Goal: Transaction & Acquisition: Obtain resource

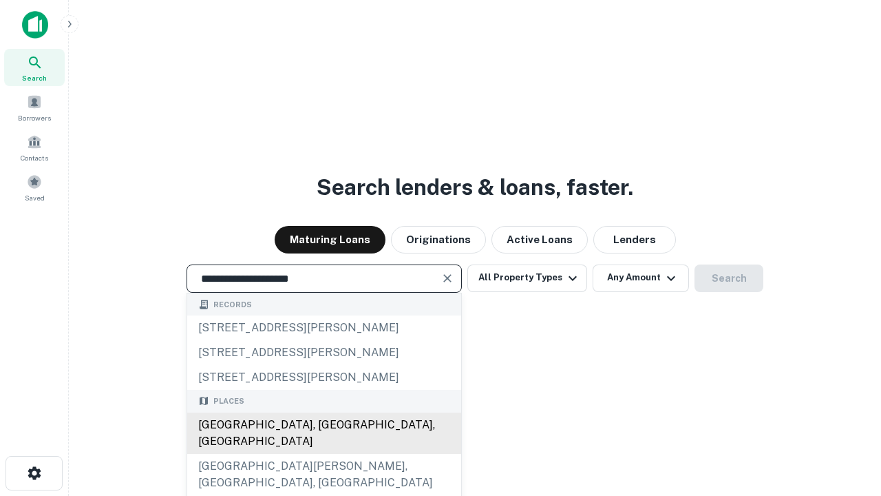
click at [324, 454] on div "Santa Monica, CA, USA" at bounding box center [324, 432] width 274 height 41
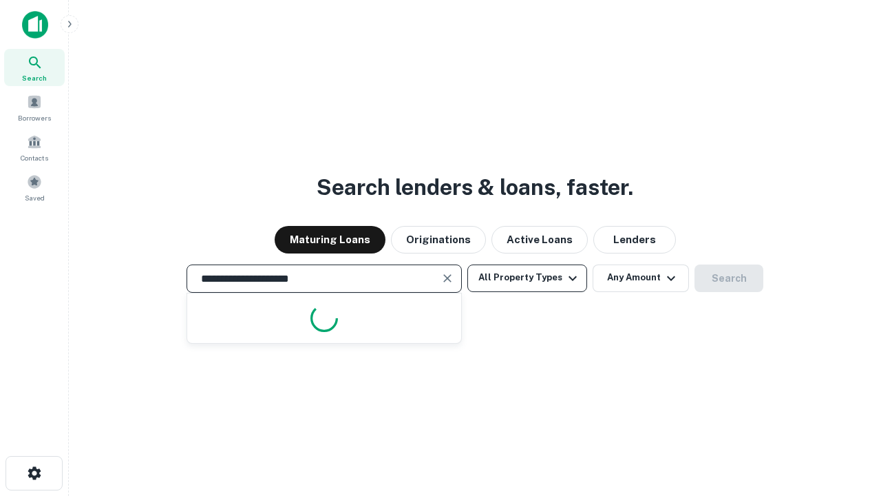
type input "**********"
click at [527, 277] on button "All Property Types" at bounding box center [527, 278] width 120 height 28
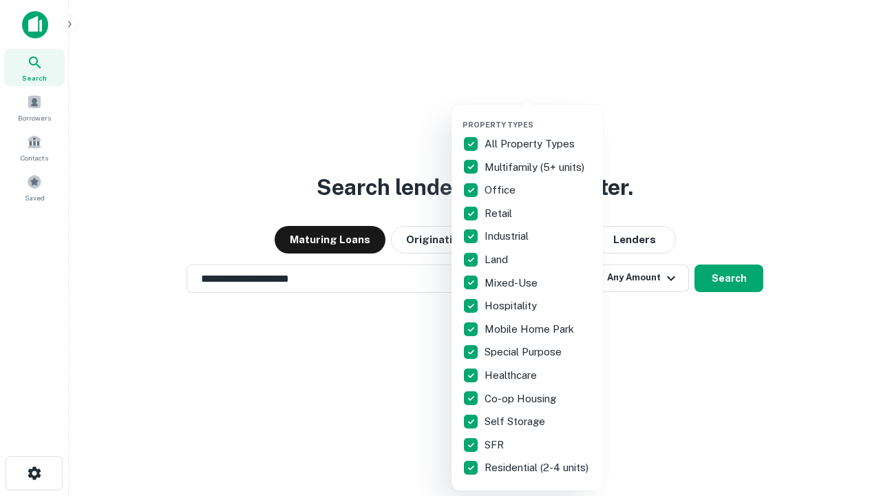
click at [538, 116] on button "button" at bounding box center [538, 116] width 151 height 1
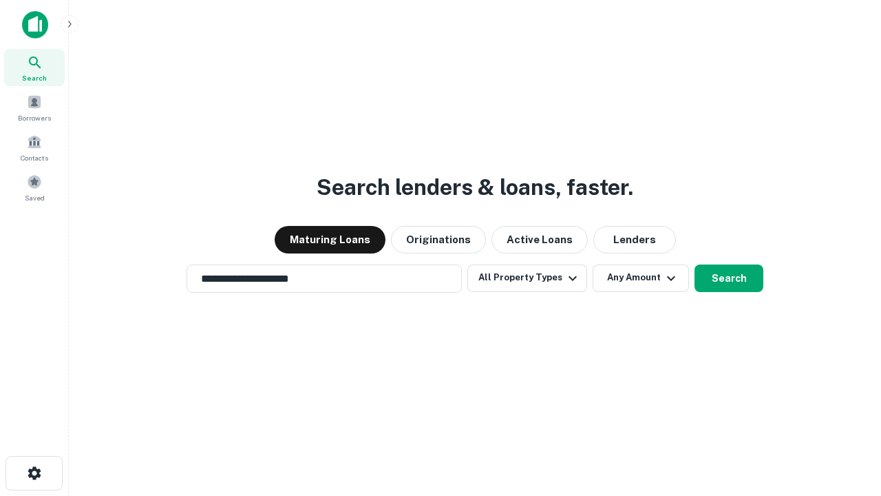
scroll to position [21, 0]
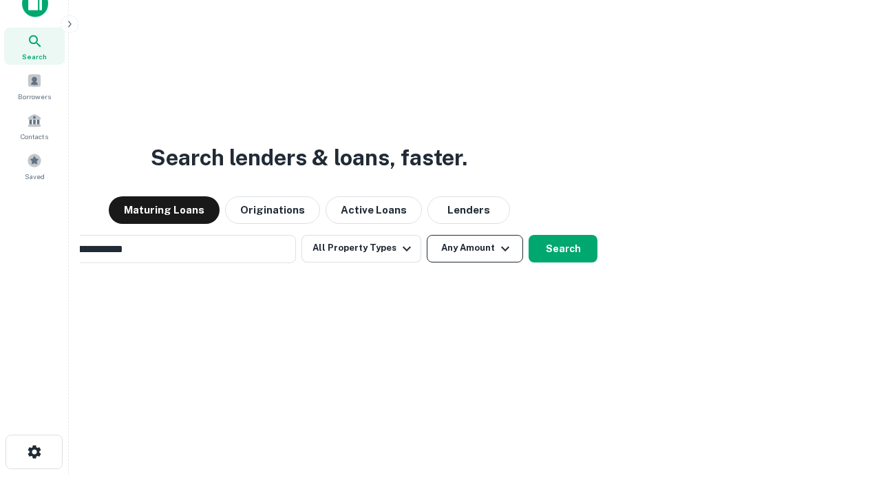
click at [427, 235] on button "Any Amount" at bounding box center [475, 249] width 96 height 28
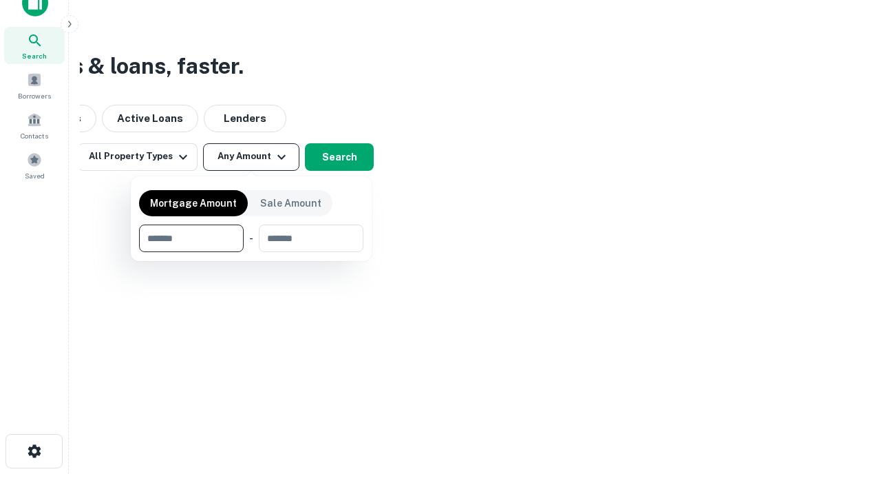
type input "*******"
click at [251, 252] on button "button" at bounding box center [251, 252] width 224 height 1
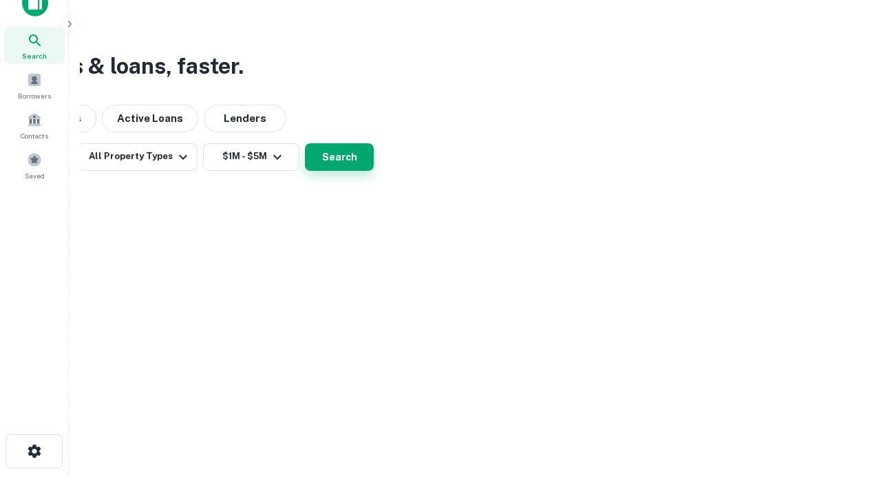
click at [374, 171] on button "Search" at bounding box center [339, 157] width 69 height 28
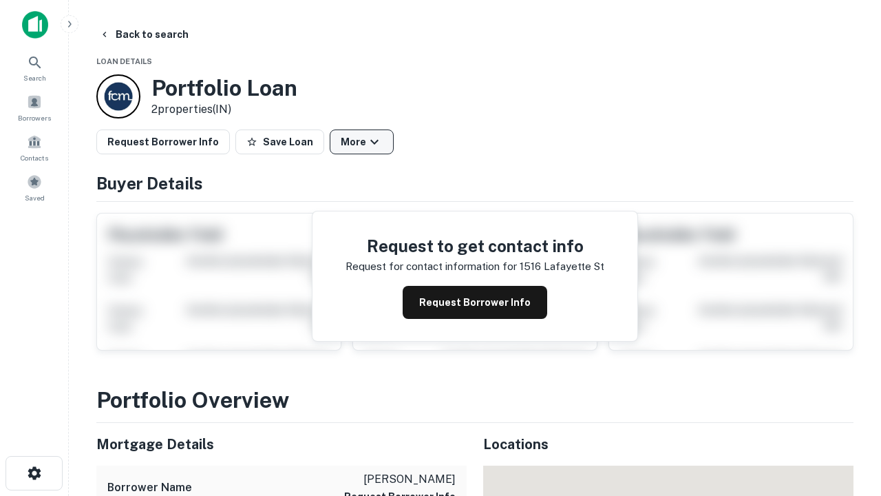
click at [361, 142] on button "More" at bounding box center [362, 141] width 64 height 25
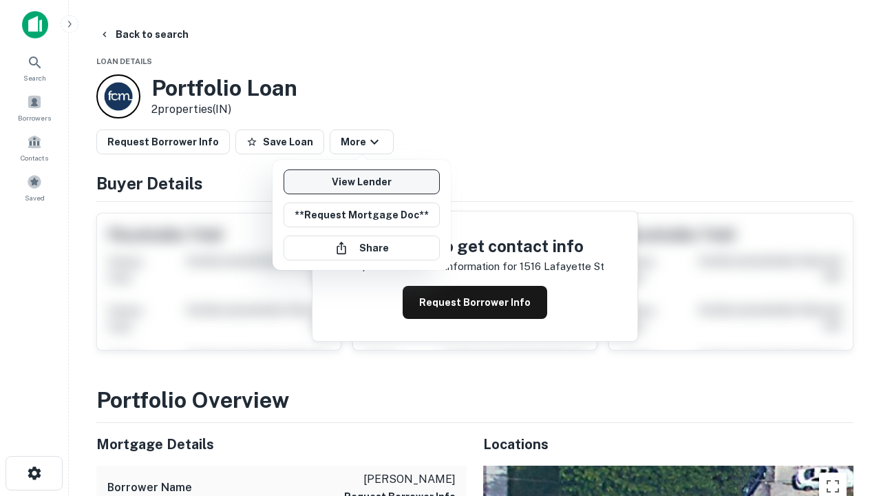
click at [361, 182] on link "View Lender" at bounding box center [362, 181] width 156 height 25
